Goal: Information Seeking & Learning: Learn about a topic

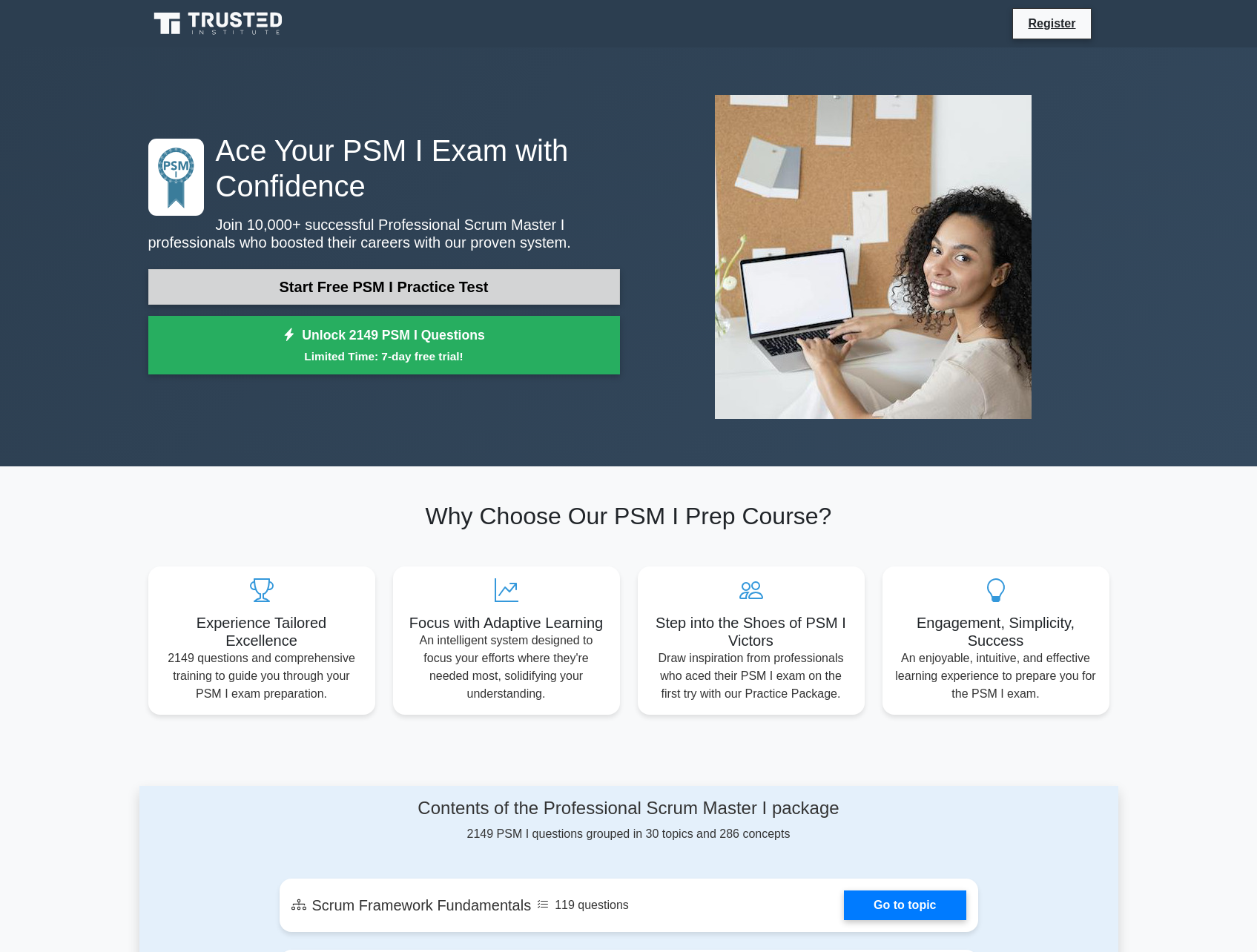
click at [535, 277] on link "Start Free PSM I Practice Test" at bounding box center [384, 286] width 472 height 35
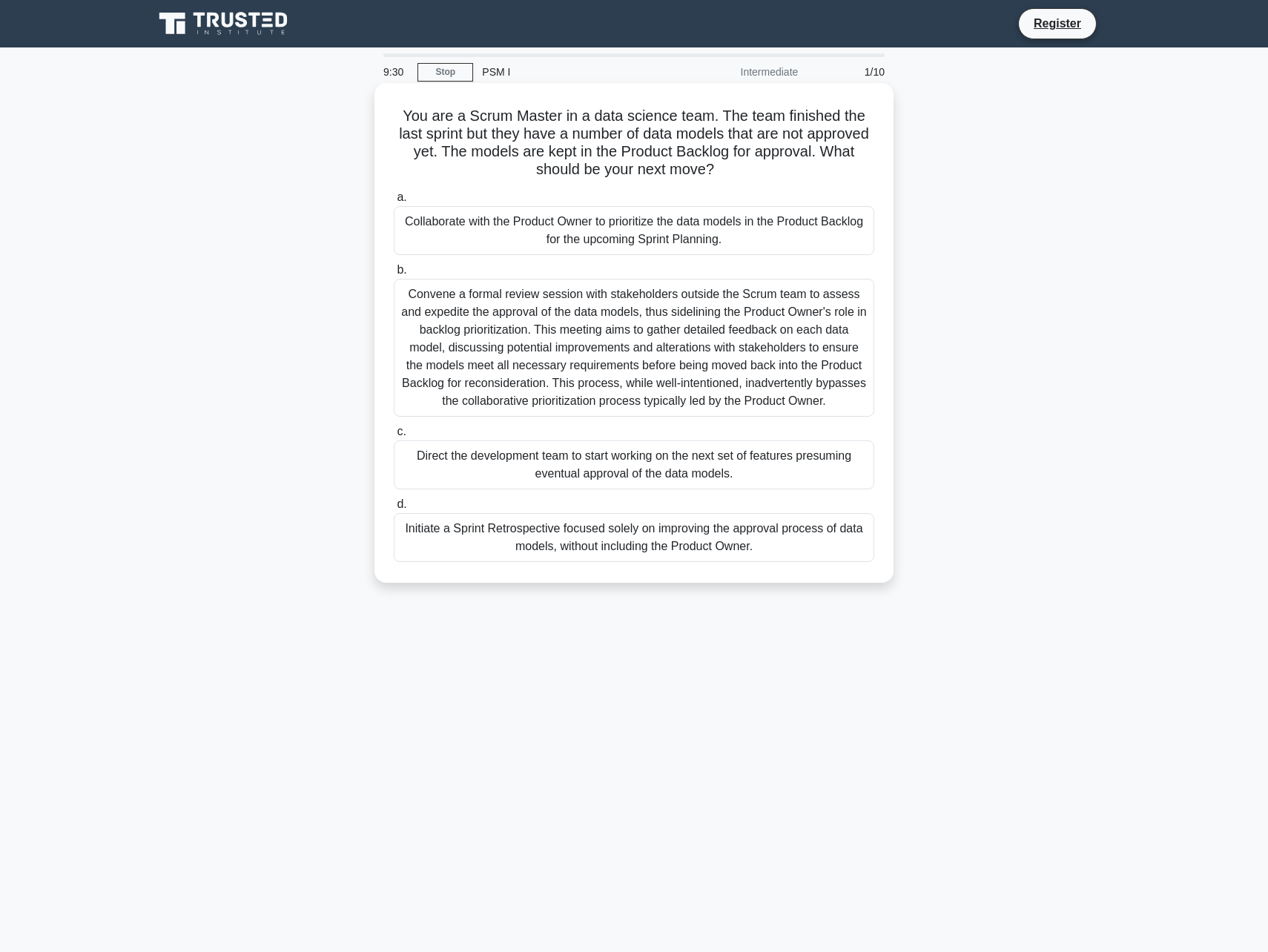
click at [757, 466] on div "Direct the development team to start working on the next set of features presum…" at bounding box center [634, 464] width 481 height 49
click at [394, 437] on input "c. Direct the development team to start working on the next set of features pre…" at bounding box center [394, 432] width 0 height 9
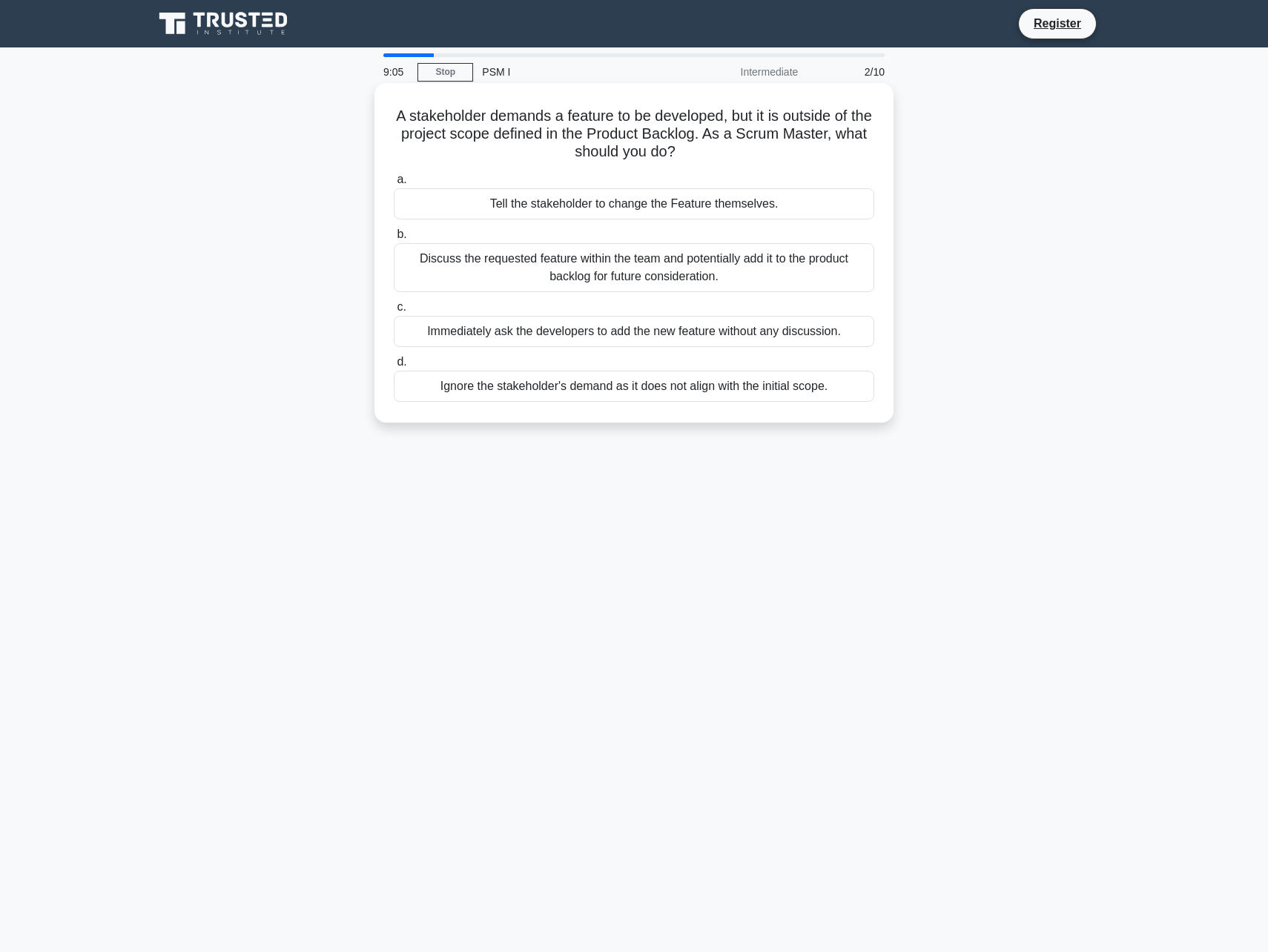
click at [712, 271] on div "Discuss the requested feature within the team and potentially add it to the pro…" at bounding box center [634, 267] width 481 height 49
click at [394, 240] on input "b. Discuss the requested feature within the team and potentially add it to the …" at bounding box center [394, 234] width 0 height 9
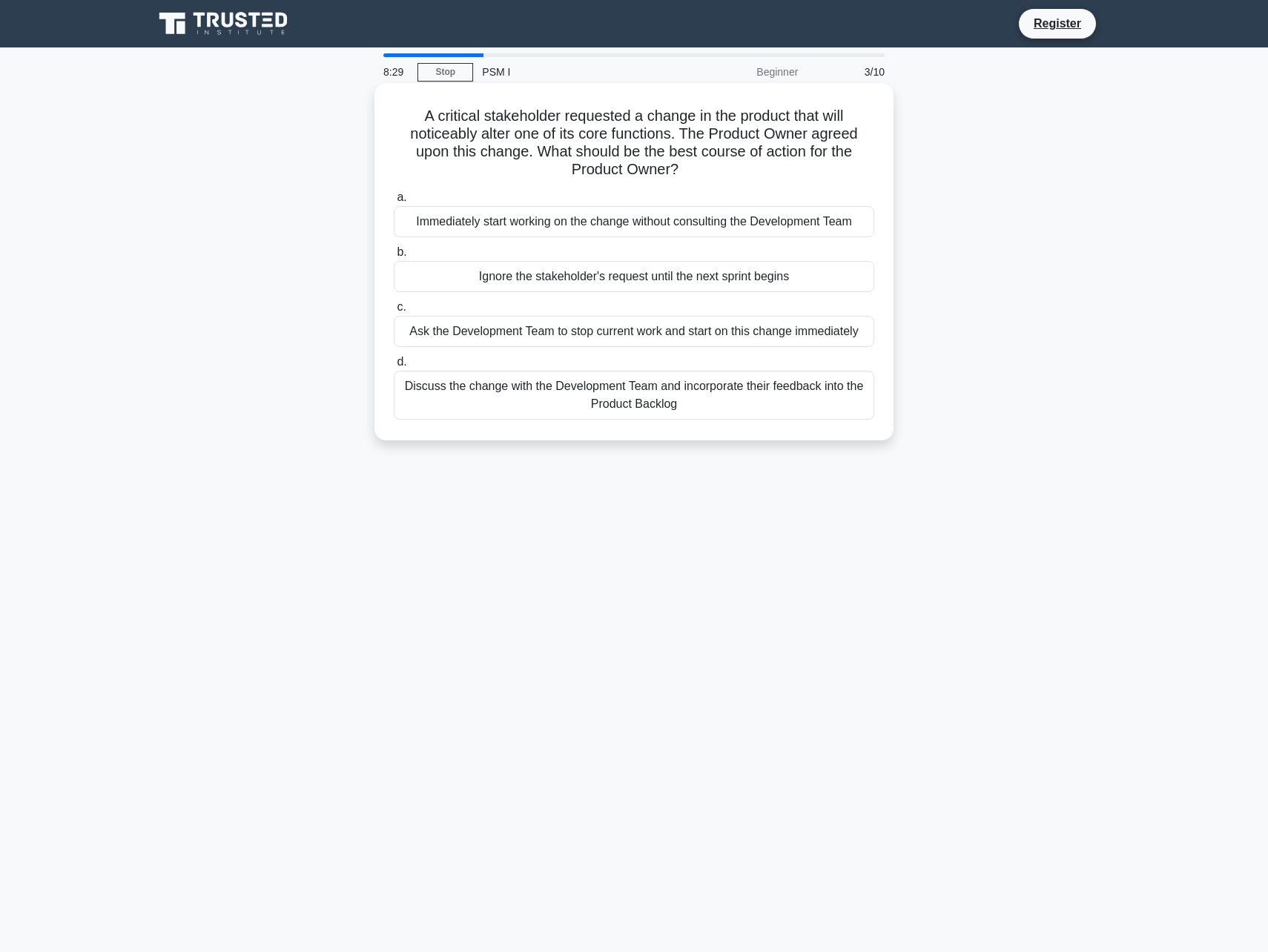
click at [704, 283] on div "Ignore the stakeholder's request until the next sprint begins" at bounding box center [634, 277] width 481 height 31
click at [394, 258] on input "b. Ignore the stakeholder's request until the next sprint begins" at bounding box center [394, 252] width 0 height 9
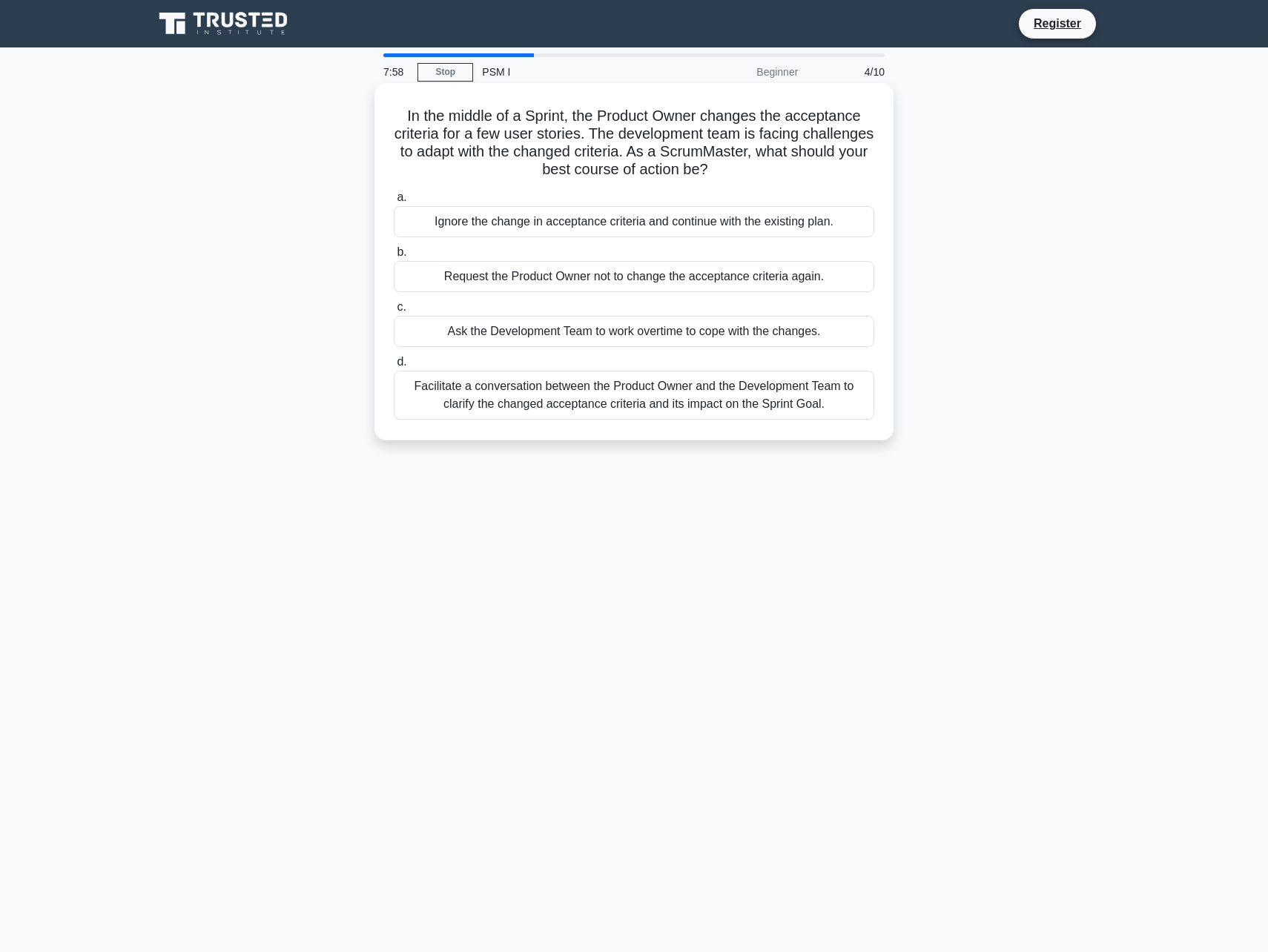
click at [821, 285] on div "Request the Product Owner not to change the acceptance criteria again." at bounding box center [634, 277] width 481 height 31
click at [394, 258] on input "b. Request the Product Owner not to change the acceptance criteria again." at bounding box center [394, 252] width 0 height 9
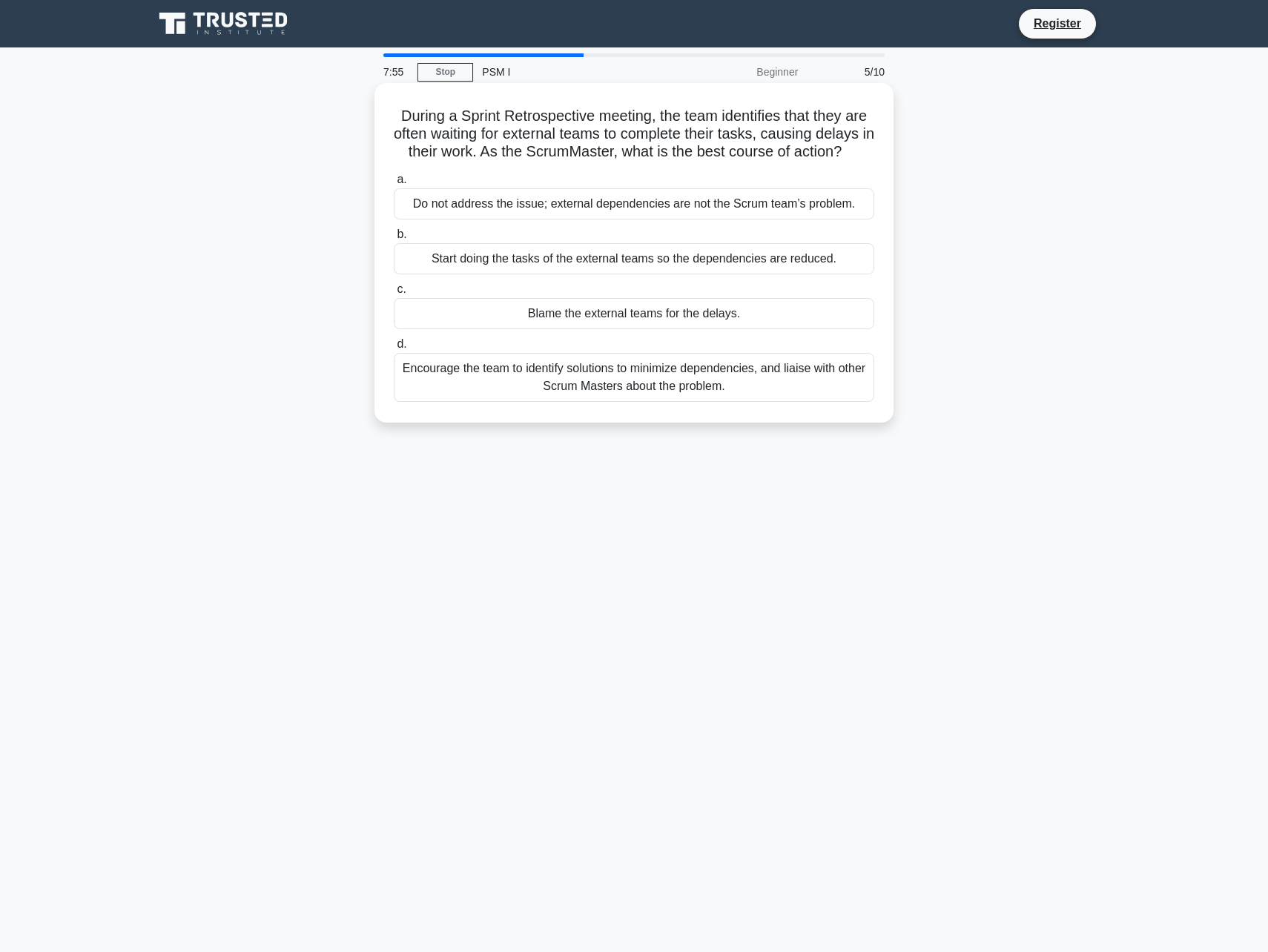
click at [772, 261] on div "Start doing the tasks of the external teams so the dependencies are reduced." at bounding box center [634, 258] width 481 height 31
click at [394, 240] on input "b. Start doing the tasks of the external teams so the dependencies are reduced." at bounding box center [394, 234] width 0 height 9
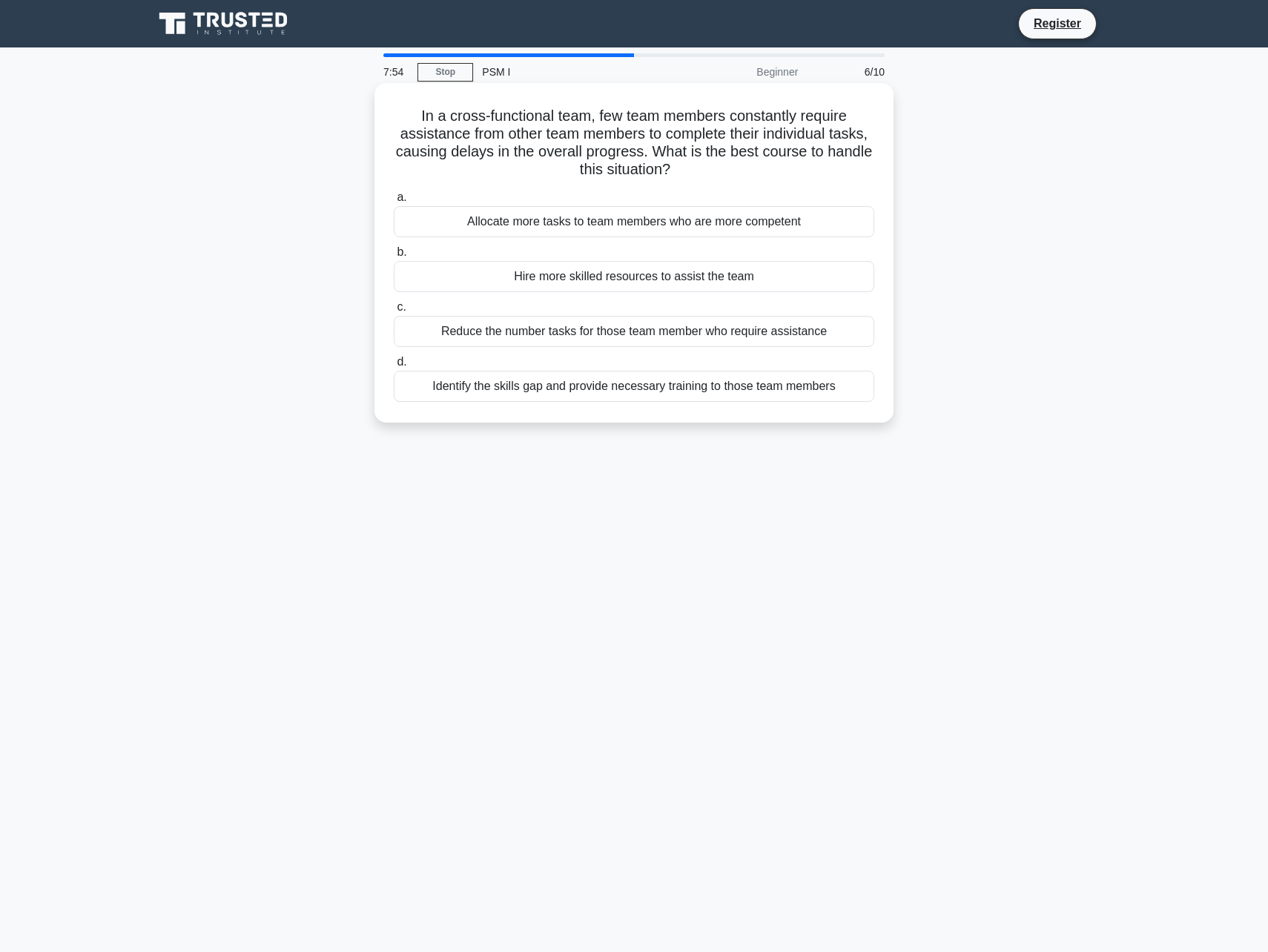
click at [774, 310] on label "c. Reduce the number tasks for those team member who require assistance" at bounding box center [634, 322] width 481 height 49
click at [394, 310] on input "c. Reduce the number tasks for those team member who require assistance" at bounding box center [394, 307] width 0 height 9
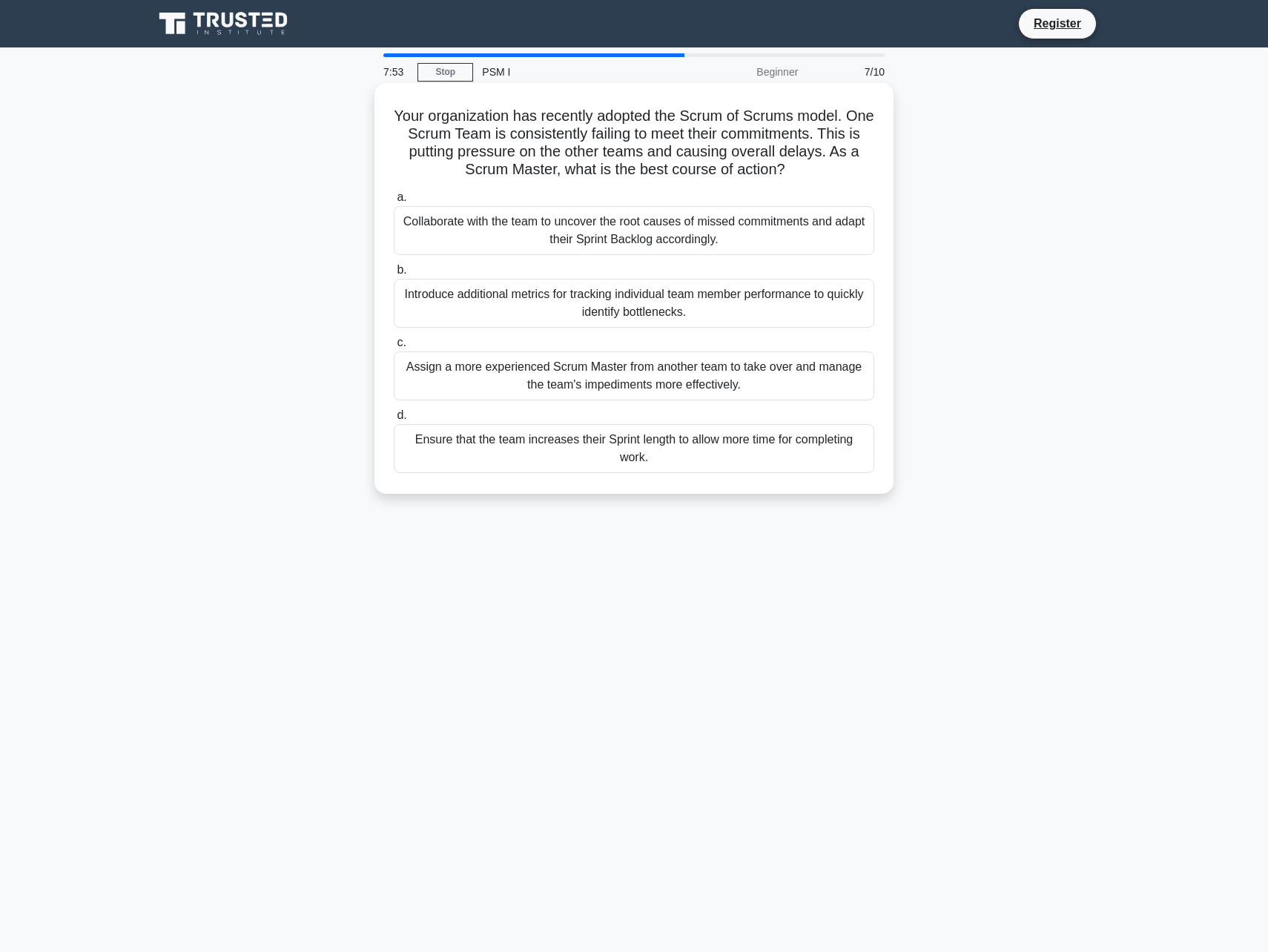
click at [767, 296] on div "Introduce additional metrics for tracking individual team member performance to…" at bounding box center [634, 303] width 481 height 49
click at [394, 275] on input "b. Introduce additional metrics for tracking individual team member performance…" at bounding box center [394, 270] width 0 height 9
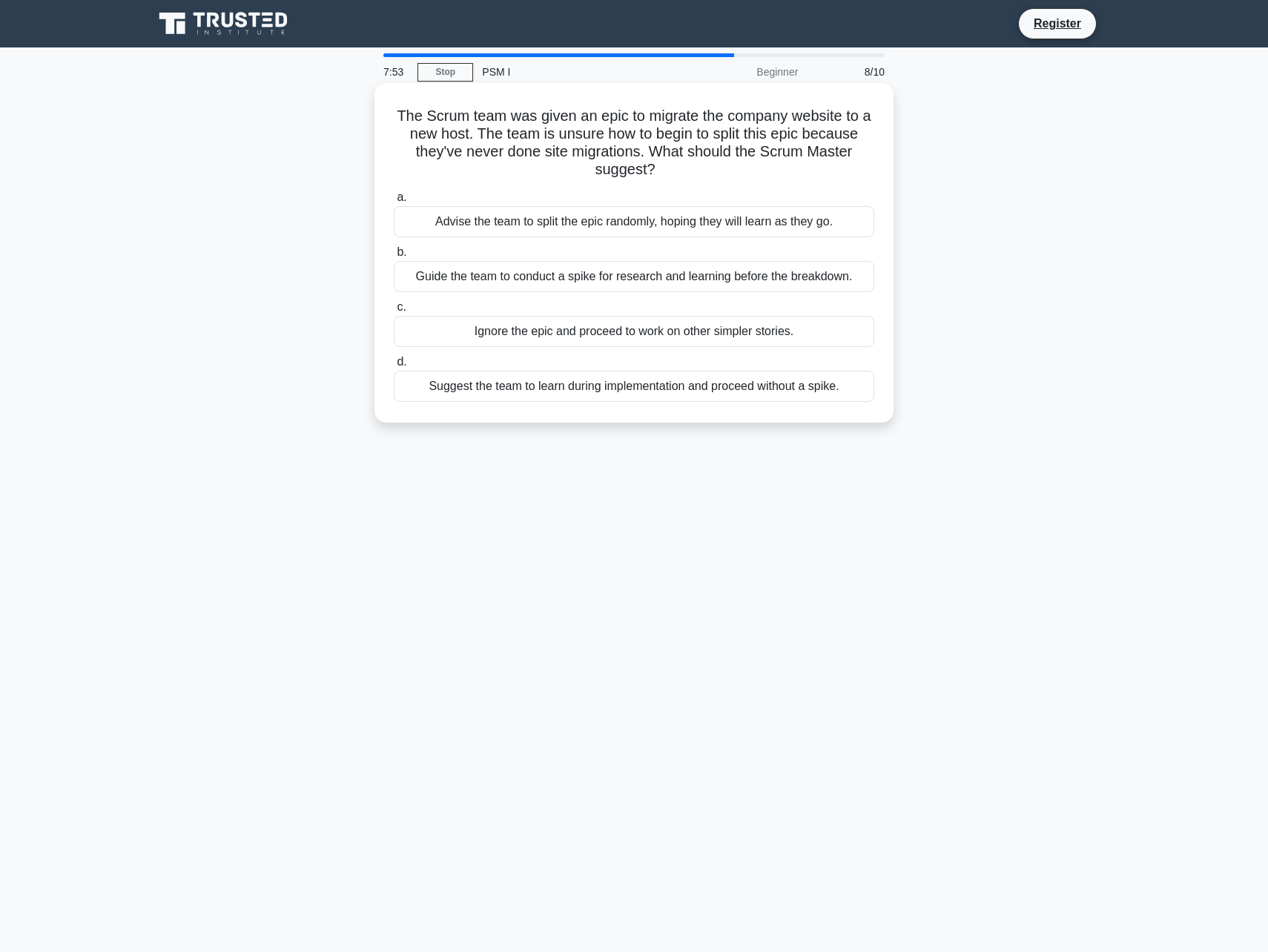
click at [761, 226] on div "Advise the team to split the epic randomly, hoping they will learn as they go." at bounding box center [634, 221] width 481 height 31
click at [394, 202] on input "a. Advise the team to split the epic randomly, hoping they will learn as they g…" at bounding box center [394, 197] width 0 height 9
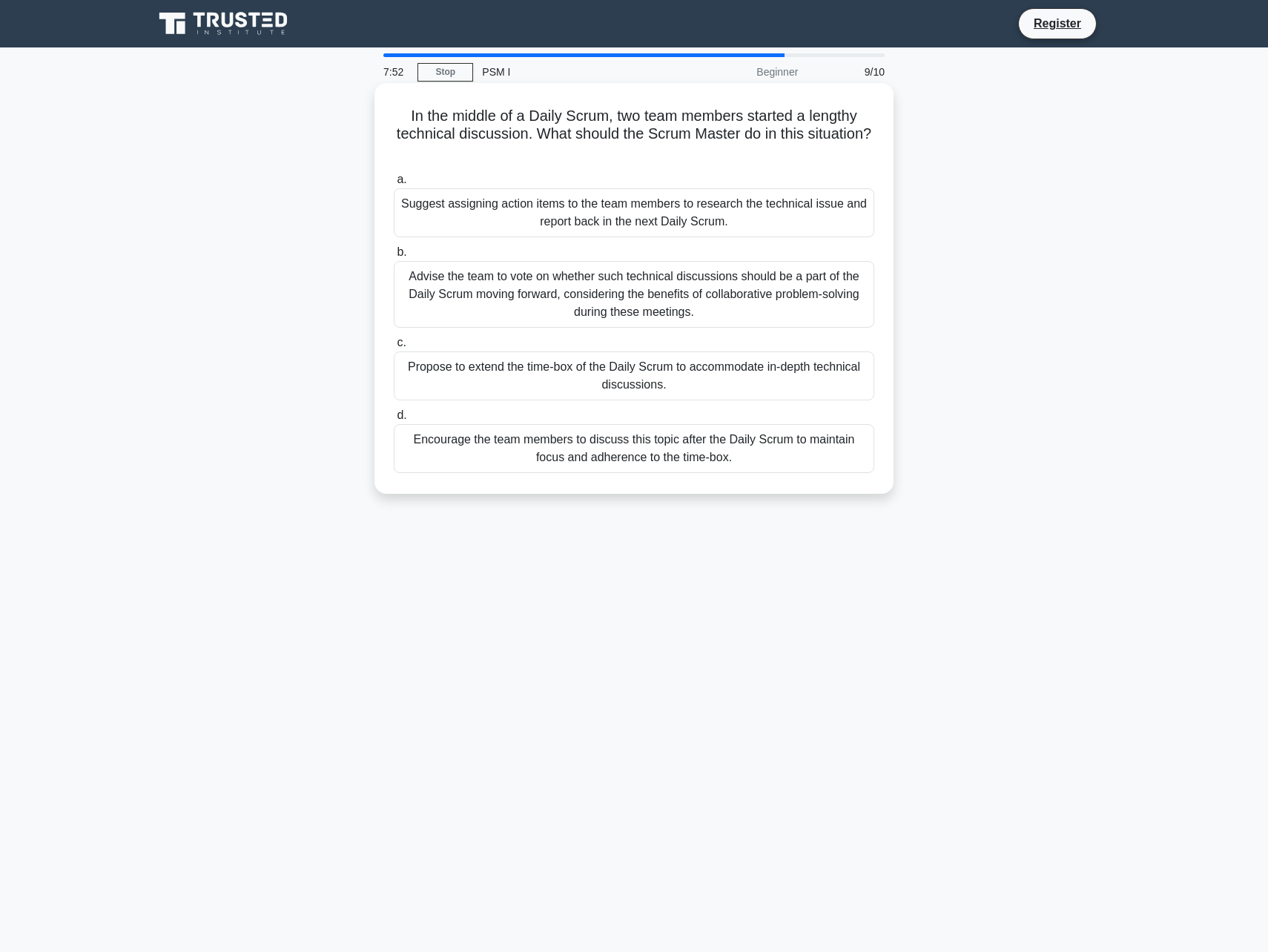
click at [770, 292] on div "Advise the team to vote on whether such technical discussions should be a part …" at bounding box center [634, 294] width 481 height 66
click at [394, 258] on input "b. Advise the team to vote on whether such technical discussions should be a pa…" at bounding box center [394, 252] width 0 height 9
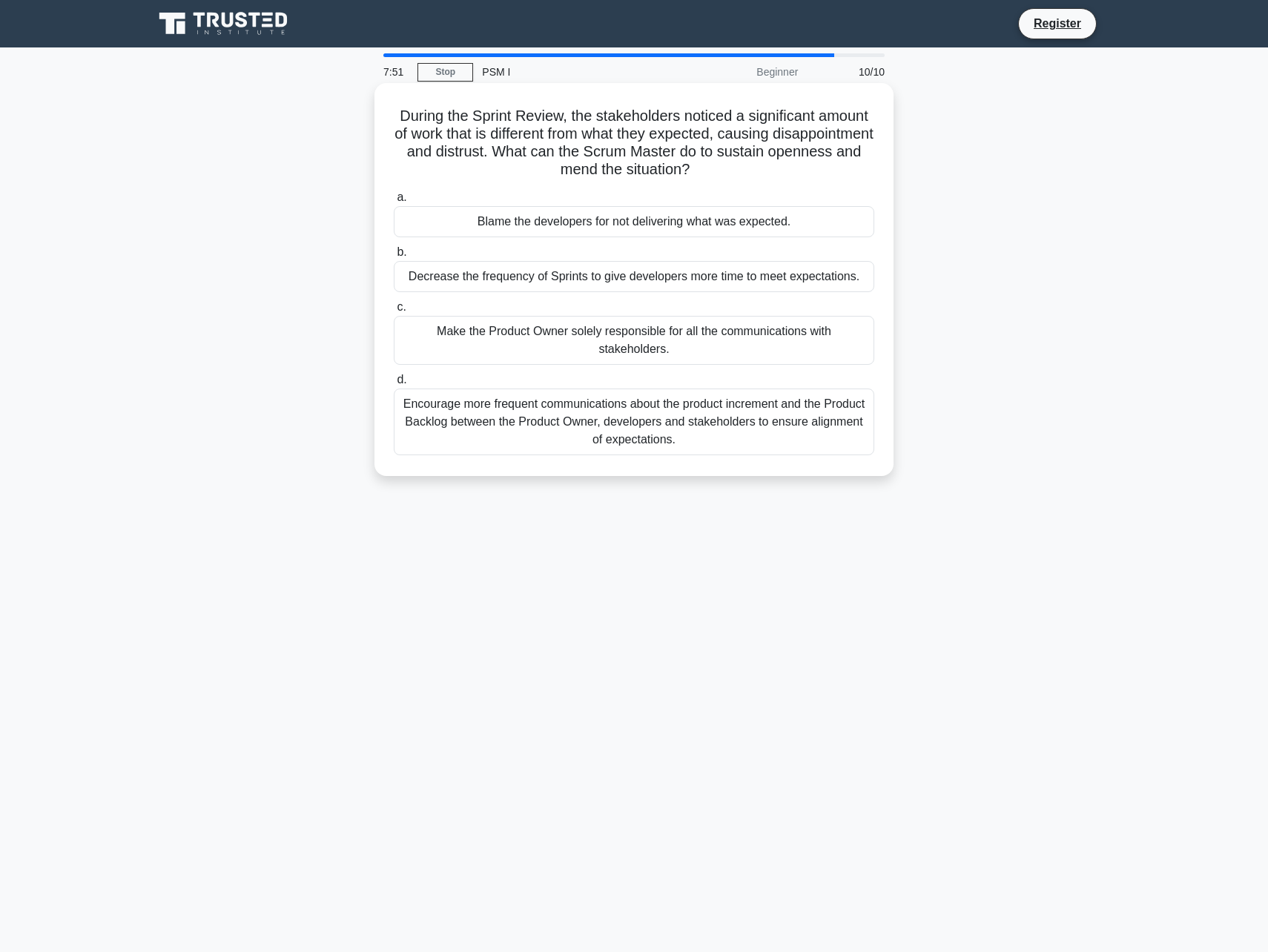
click at [767, 346] on div "Make the Product Owner solely responsible for all the communications with stake…" at bounding box center [634, 340] width 481 height 49
click at [394, 312] on input "c. Make the Product Owner solely responsible for all the communications with st…" at bounding box center [394, 307] width 0 height 9
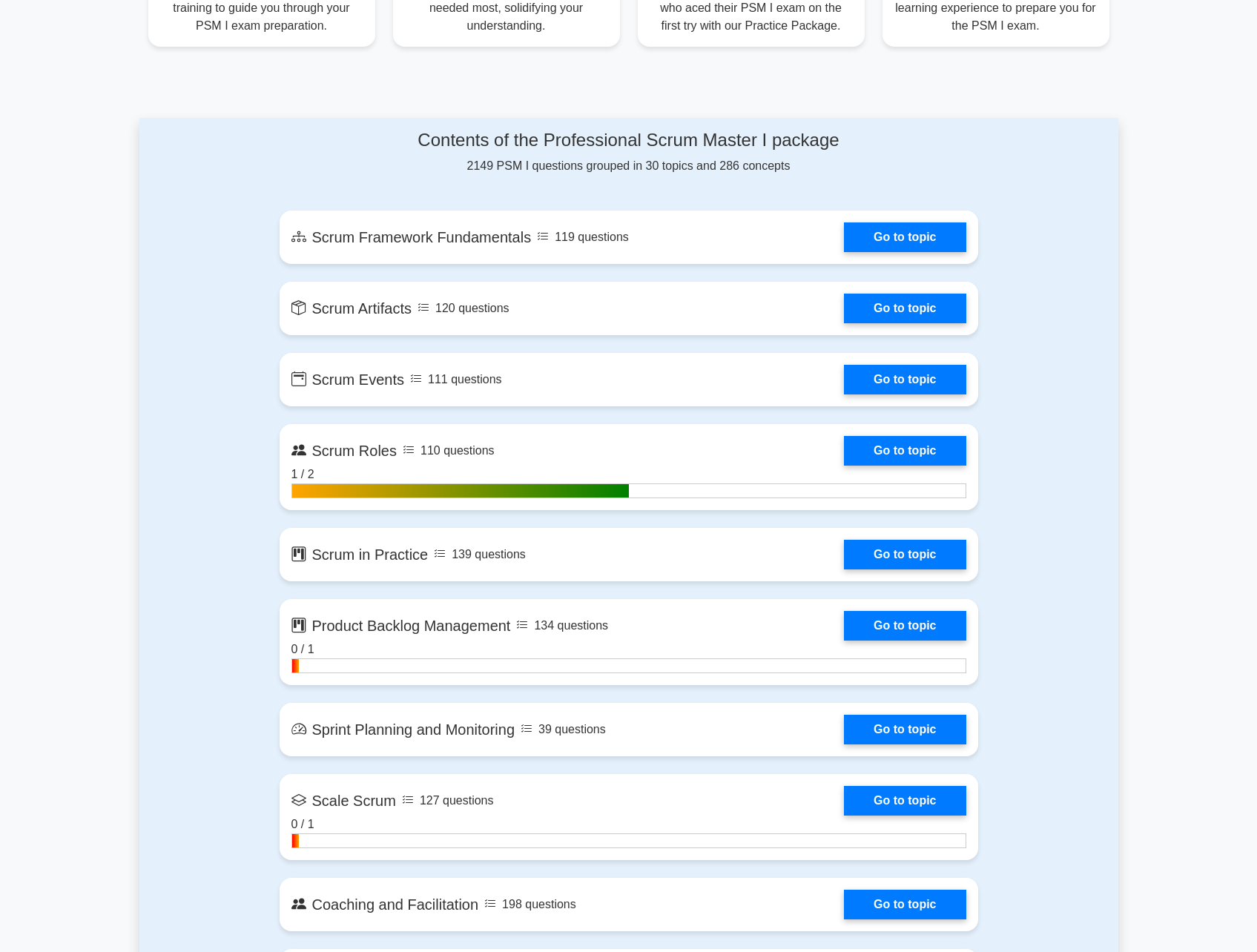
scroll to position [668, 0]
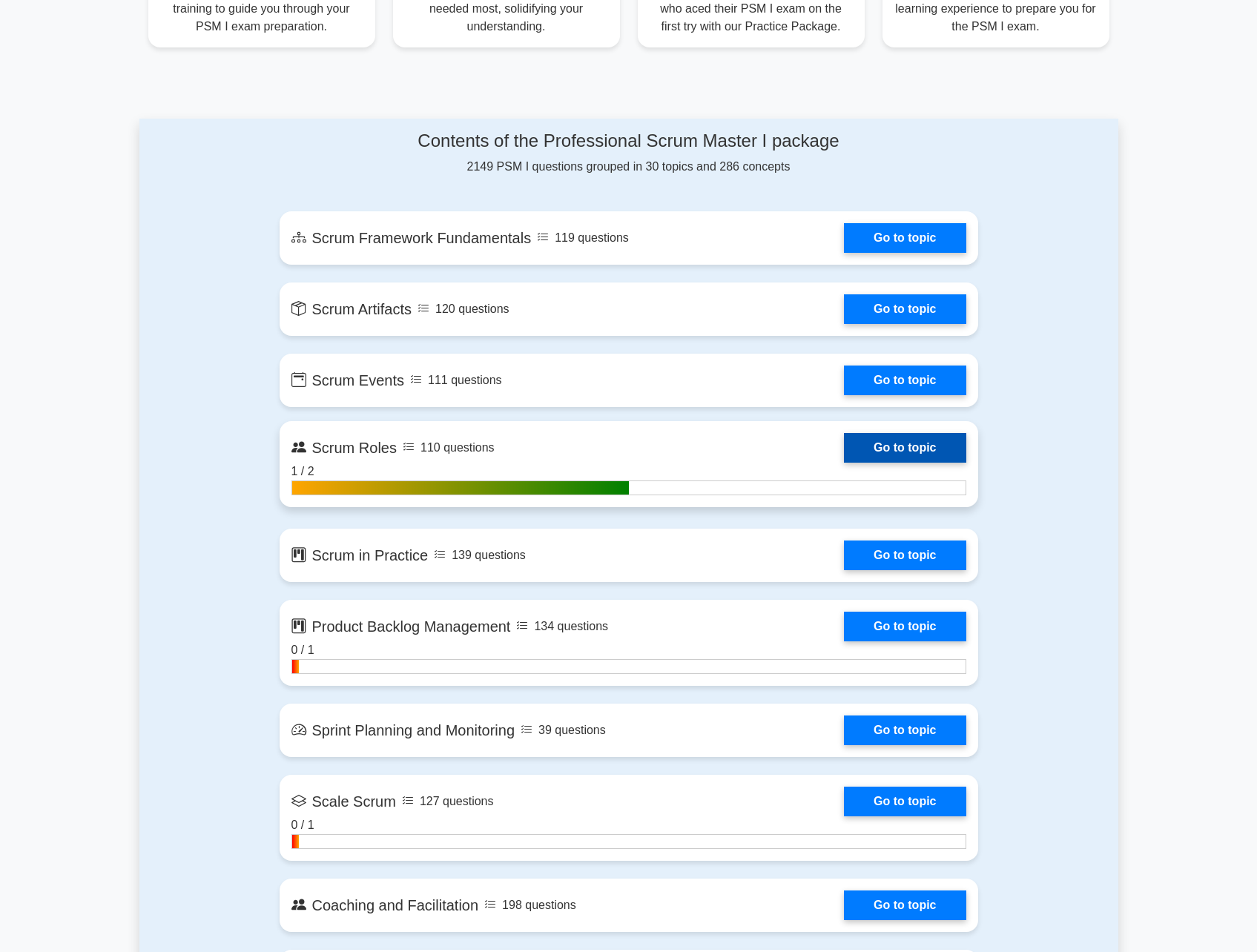
click at [905, 447] on link "Go to topic" at bounding box center [905, 448] width 121 height 29
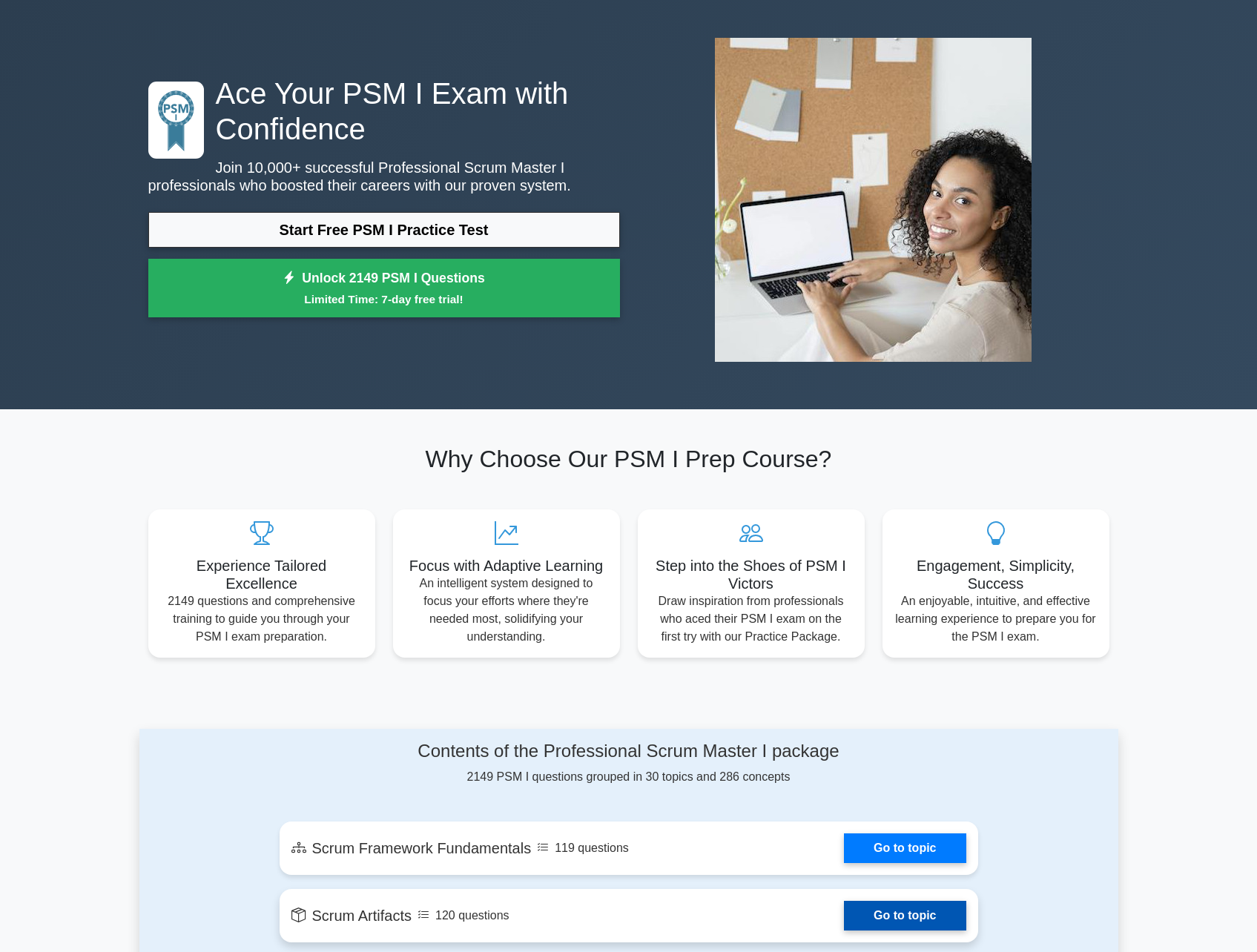
scroll to position [0, 0]
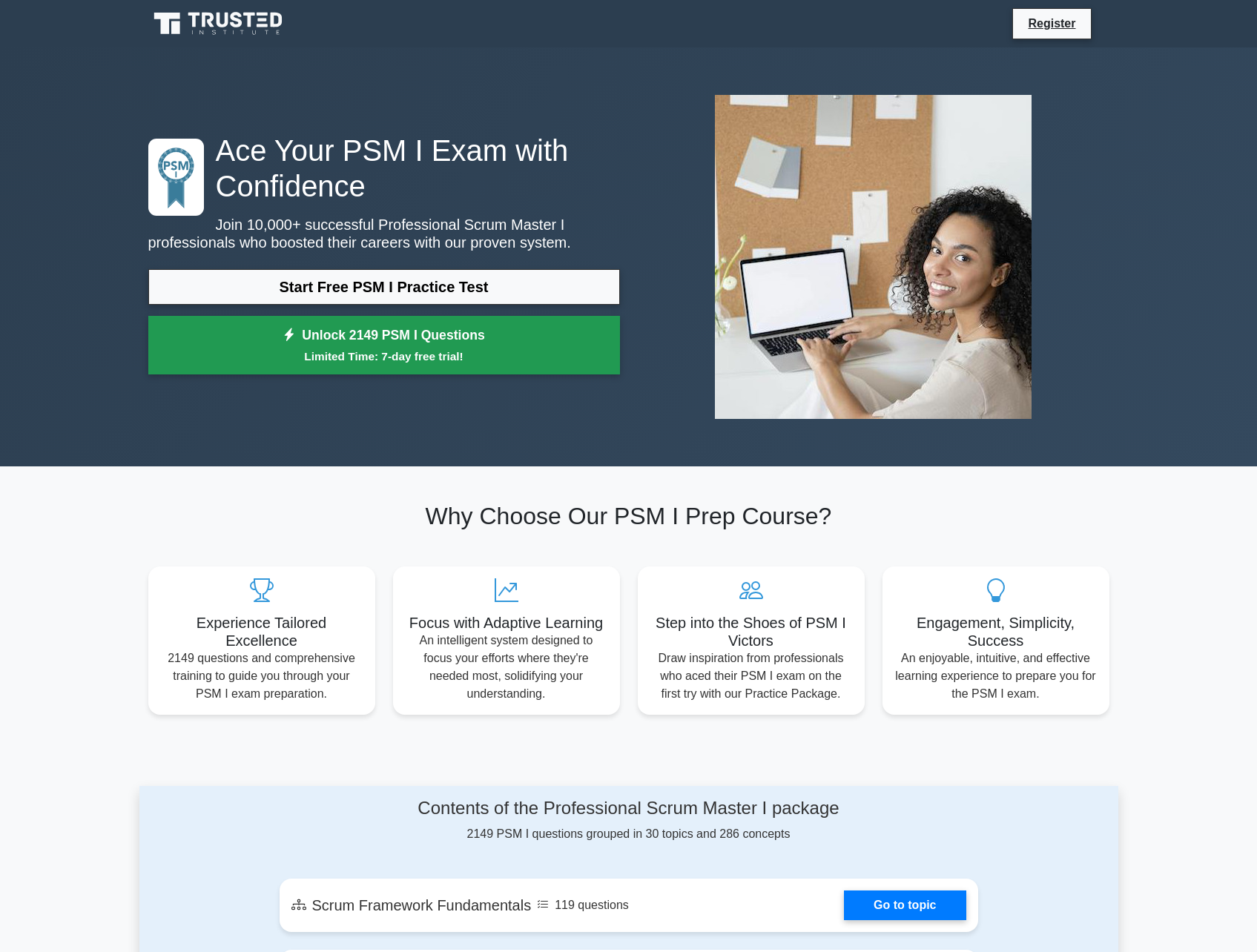
click at [331, 336] on link "Unlock 2149 PSM I Questions Limited Time: 7-day free trial!" at bounding box center [384, 345] width 472 height 59
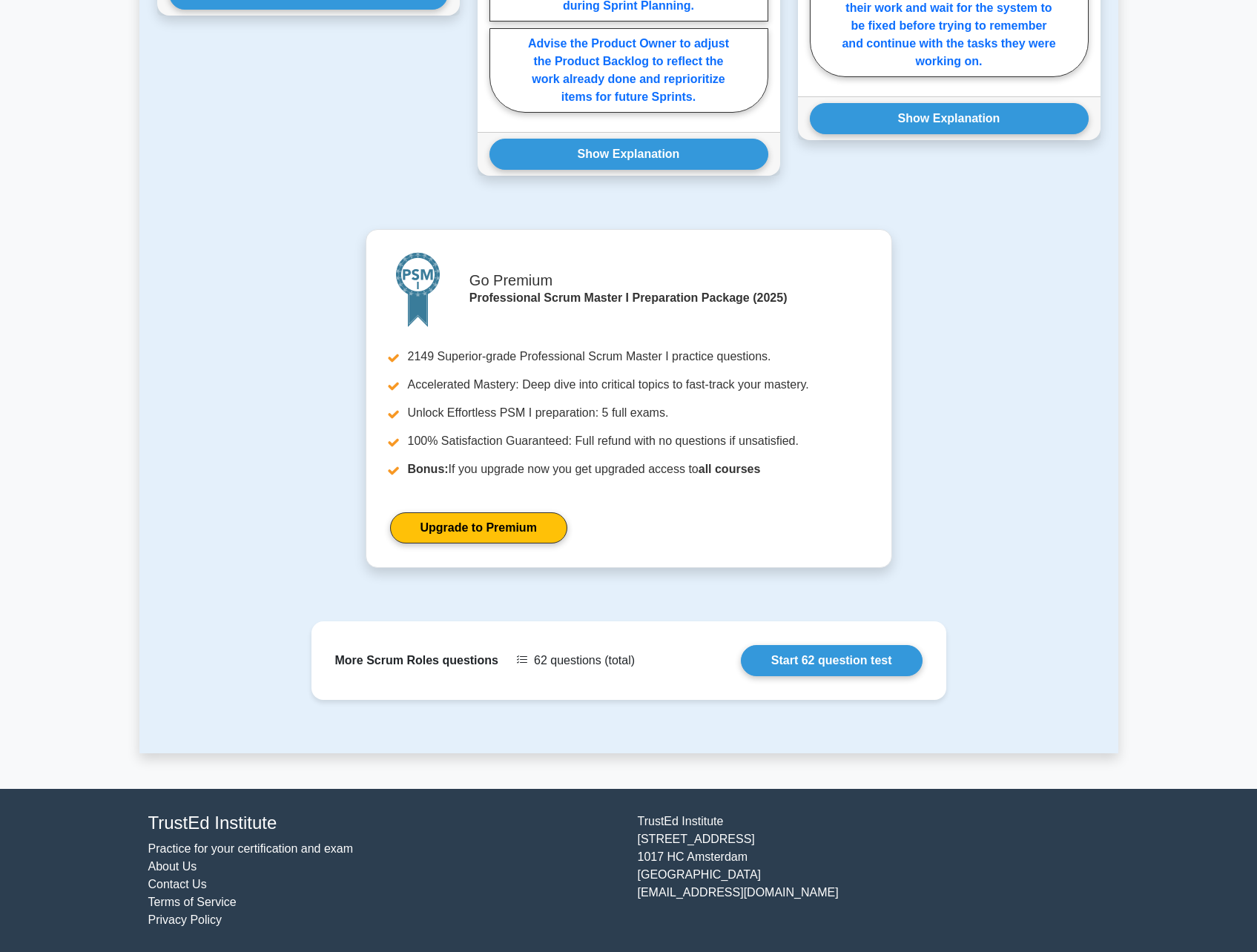
scroll to position [1223, 0]
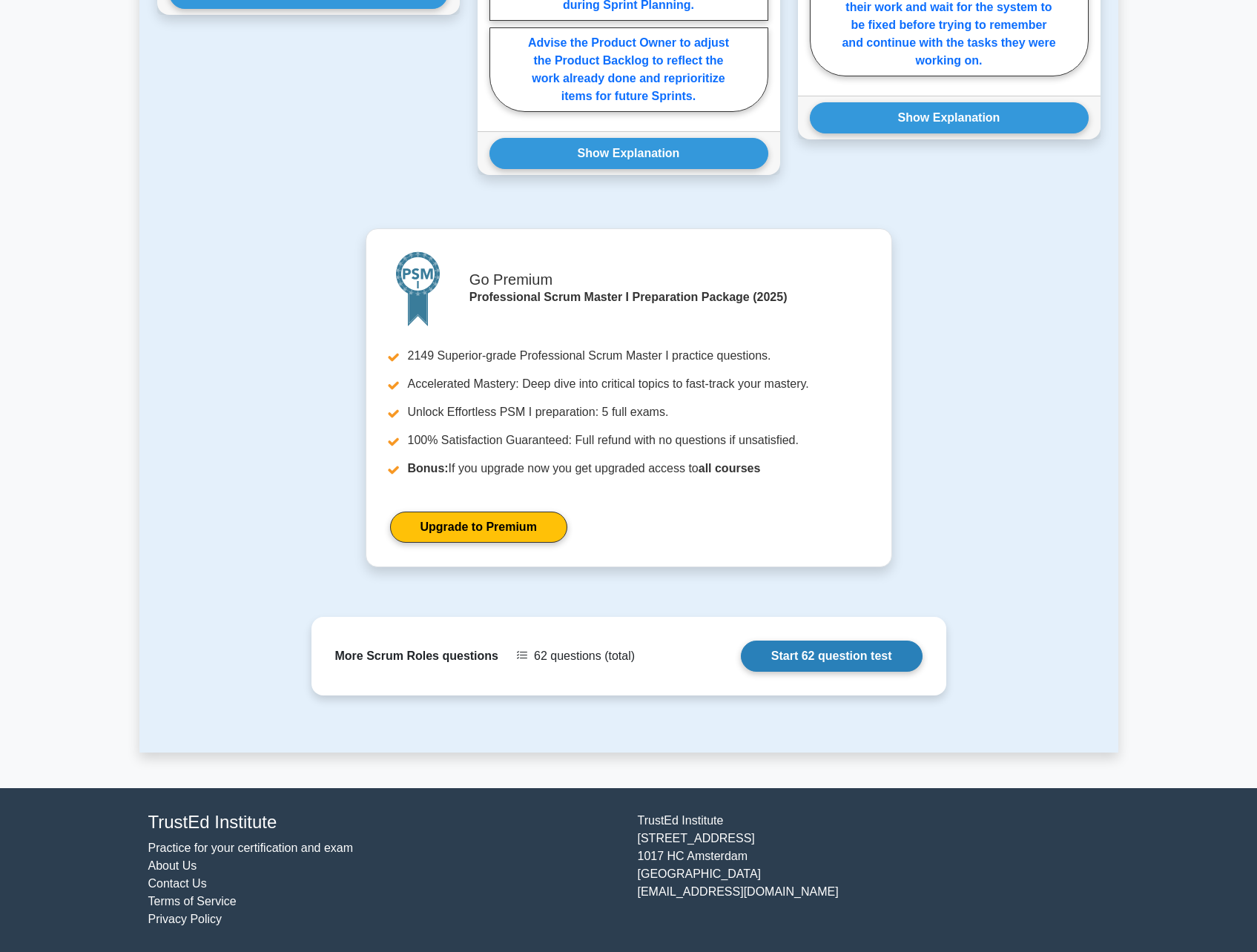
click at [848, 663] on link "Start 62 question test" at bounding box center [831, 656] width 182 height 31
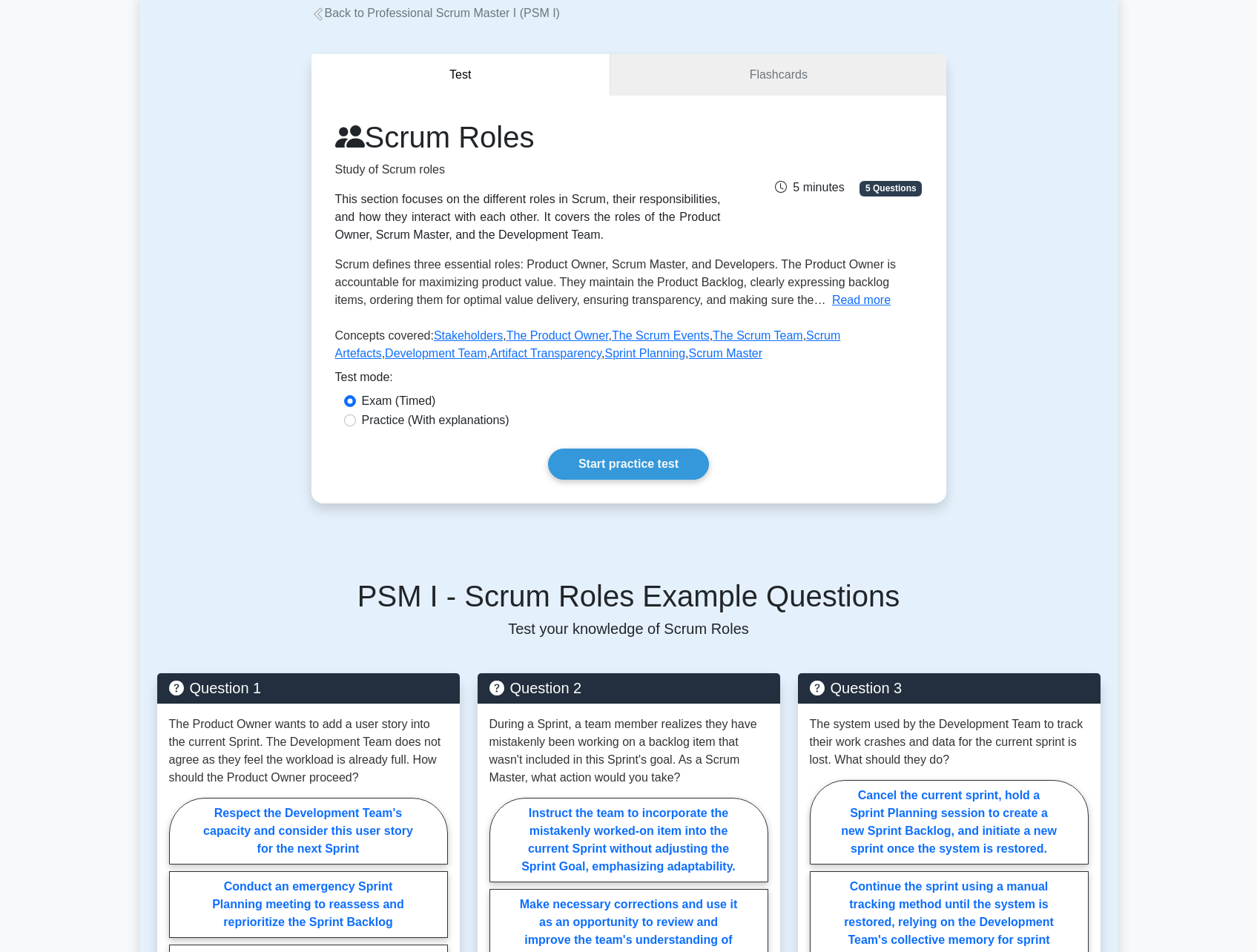
scroll to position [0, 0]
